Goal: Find specific page/section: Find specific page/section

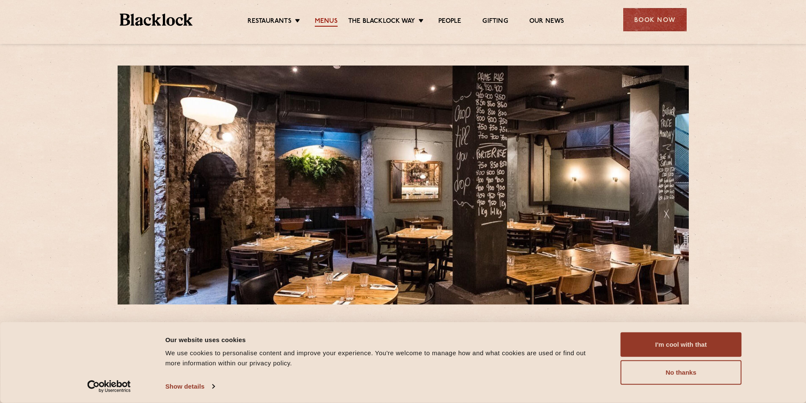
click at [323, 25] on link "Menus" at bounding box center [326, 21] width 23 height 9
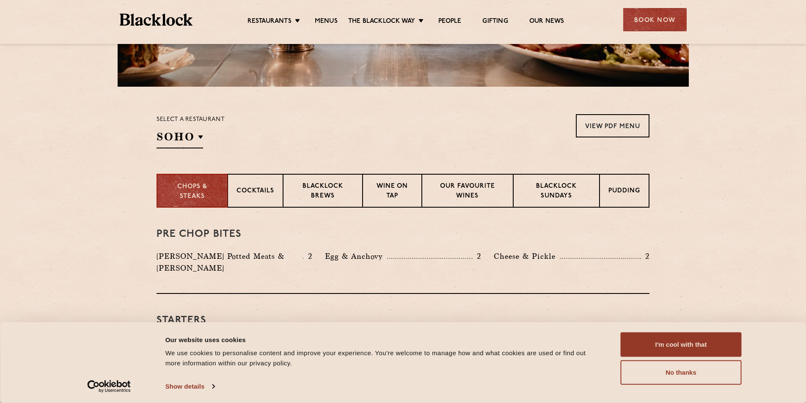
scroll to position [226, 0]
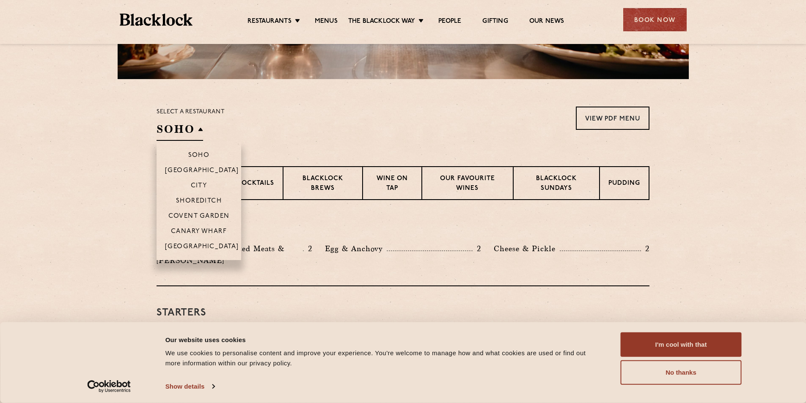
click at [186, 132] on h2 "SOHO" at bounding box center [180, 131] width 47 height 19
click at [196, 189] on p "City" at bounding box center [199, 186] width 17 height 8
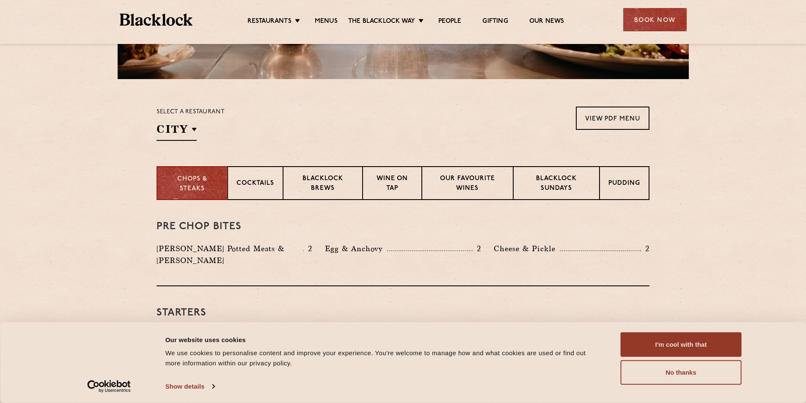
click at [444, 101] on section "Select a restaurant City Soho Birmingham City Shoreditch Covent Garden Canary W…" at bounding box center [403, 122] width 806 height 87
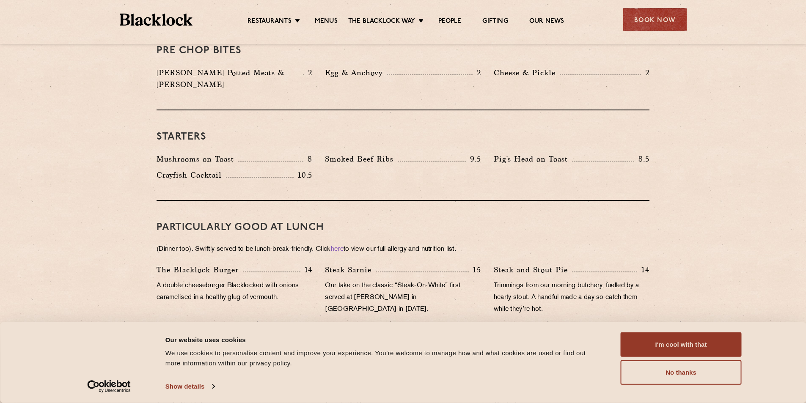
scroll to position [395, 0]
